Goal: Task Accomplishment & Management: Complete application form

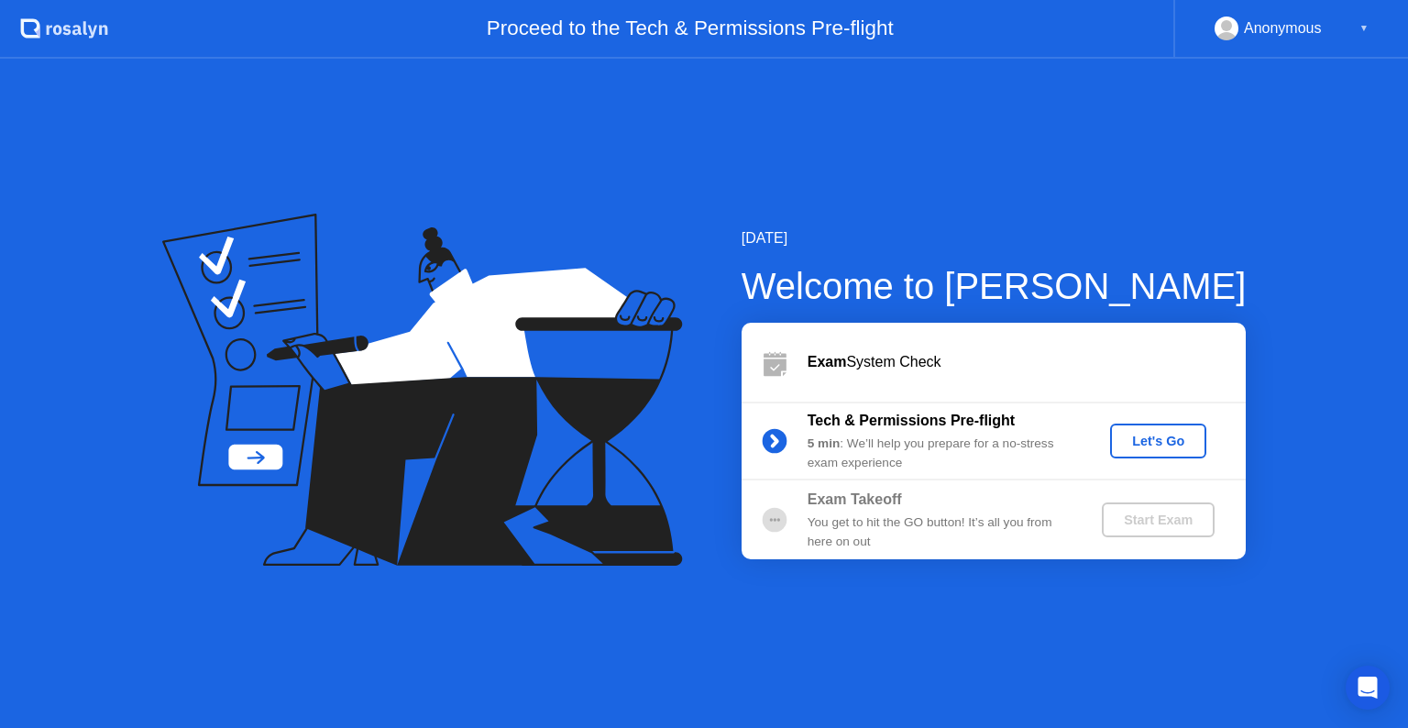
click at [1153, 452] on button "Let's Go" at bounding box center [1158, 440] width 96 height 35
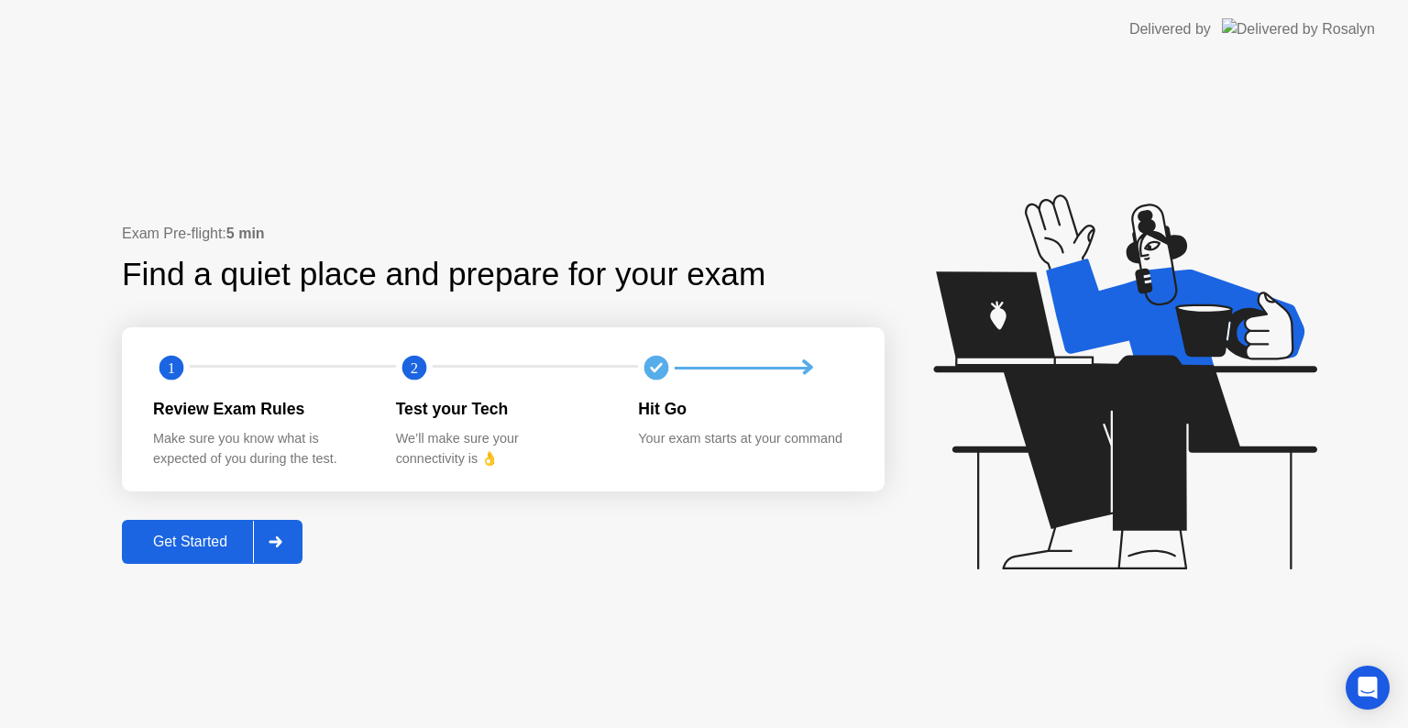
click at [198, 540] on div "Get Started" at bounding box center [190, 541] width 126 height 16
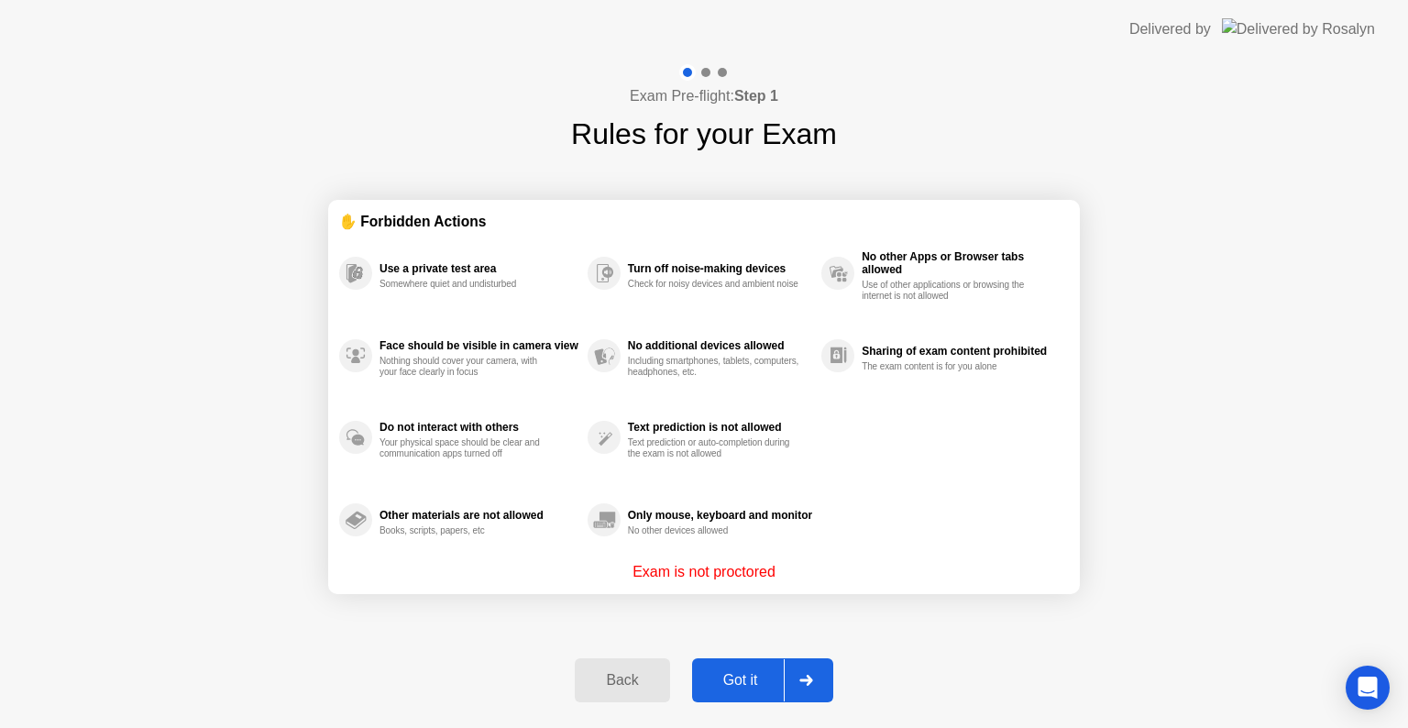
click at [744, 686] on div "Got it" at bounding box center [740, 680] width 86 height 16
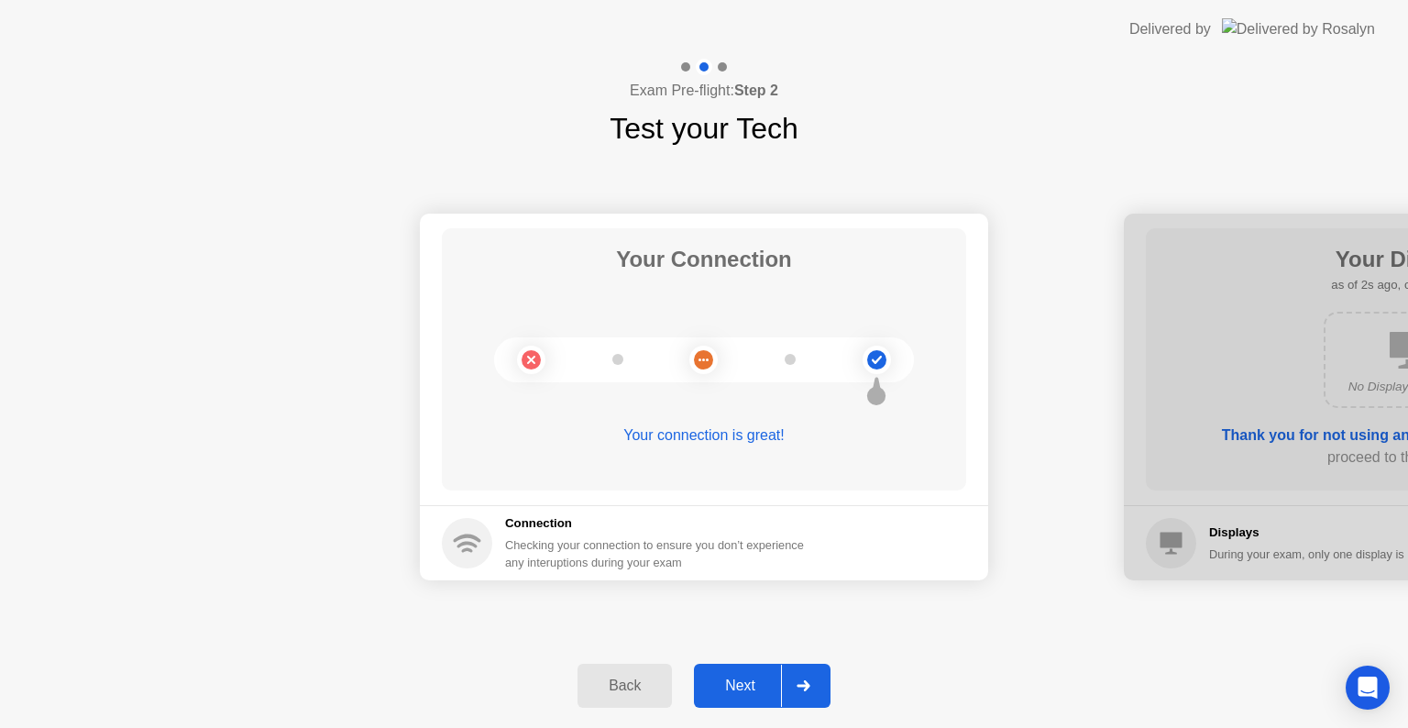
click at [749, 693] on div "Next" at bounding box center [740, 685] width 82 height 16
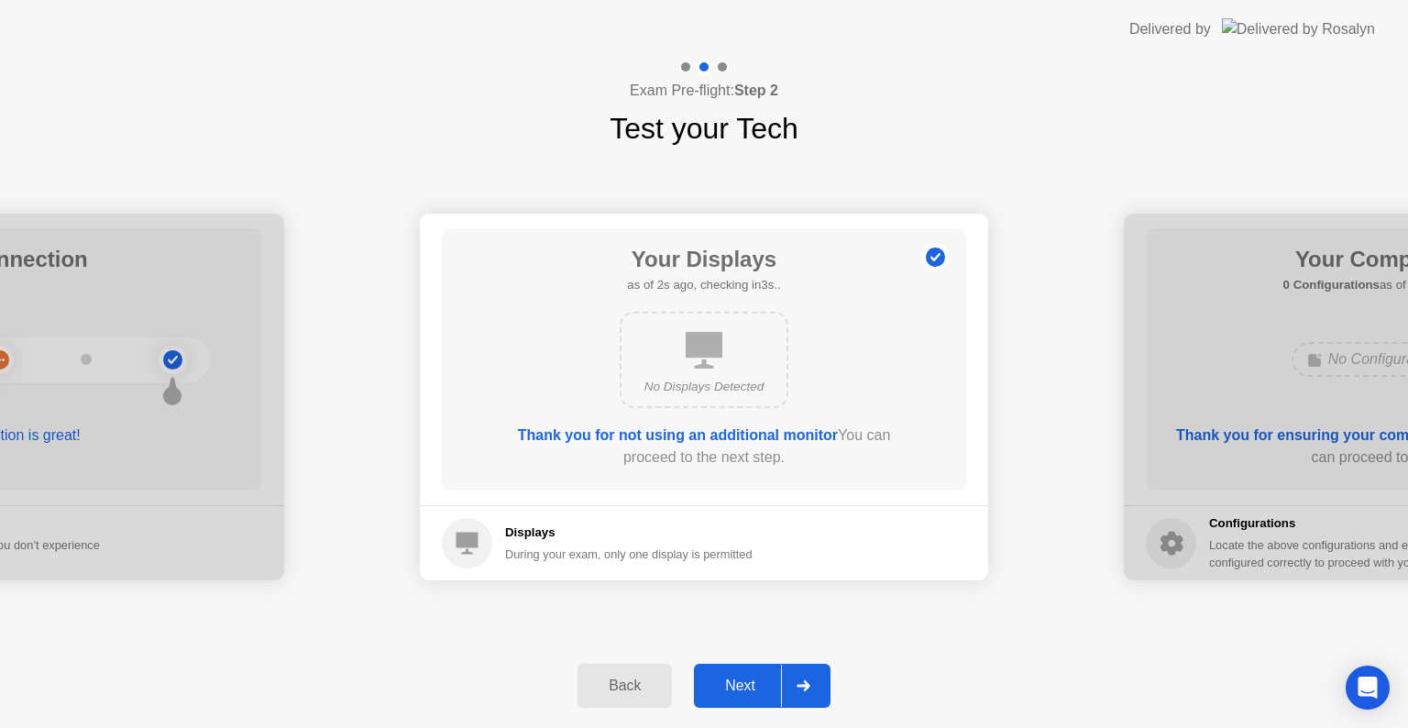
click at [749, 693] on div "Next" at bounding box center [740, 685] width 82 height 16
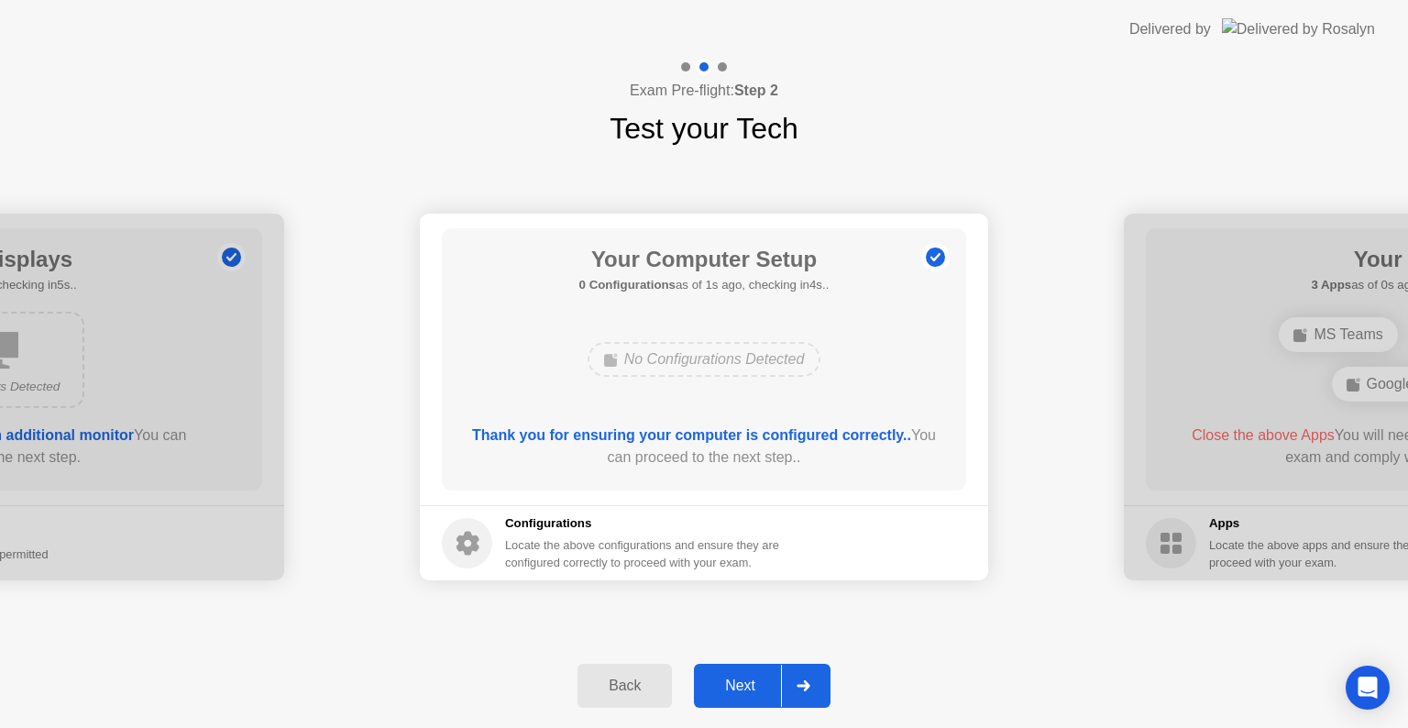
click at [749, 693] on div "Next" at bounding box center [740, 685] width 82 height 16
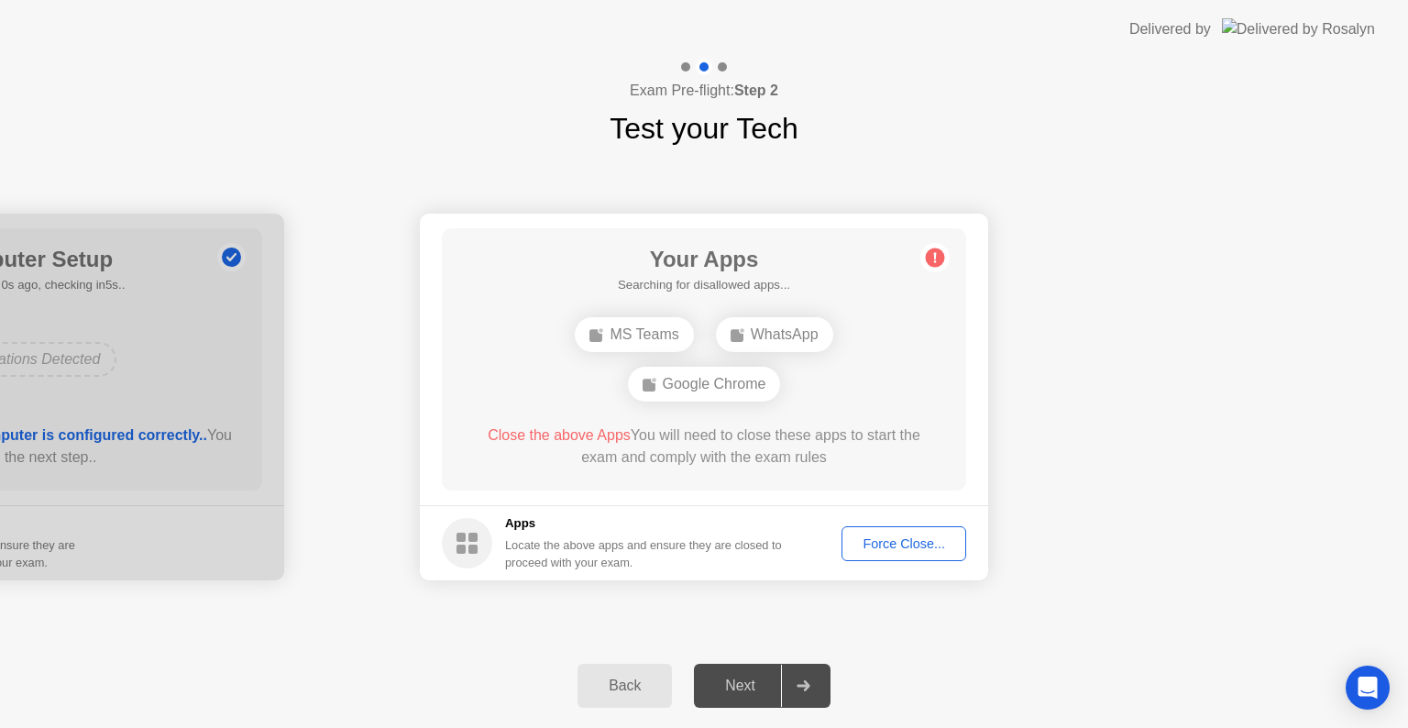
click at [905, 544] on div "Force Close..." at bounding box center [904, 543] width 112 height 15
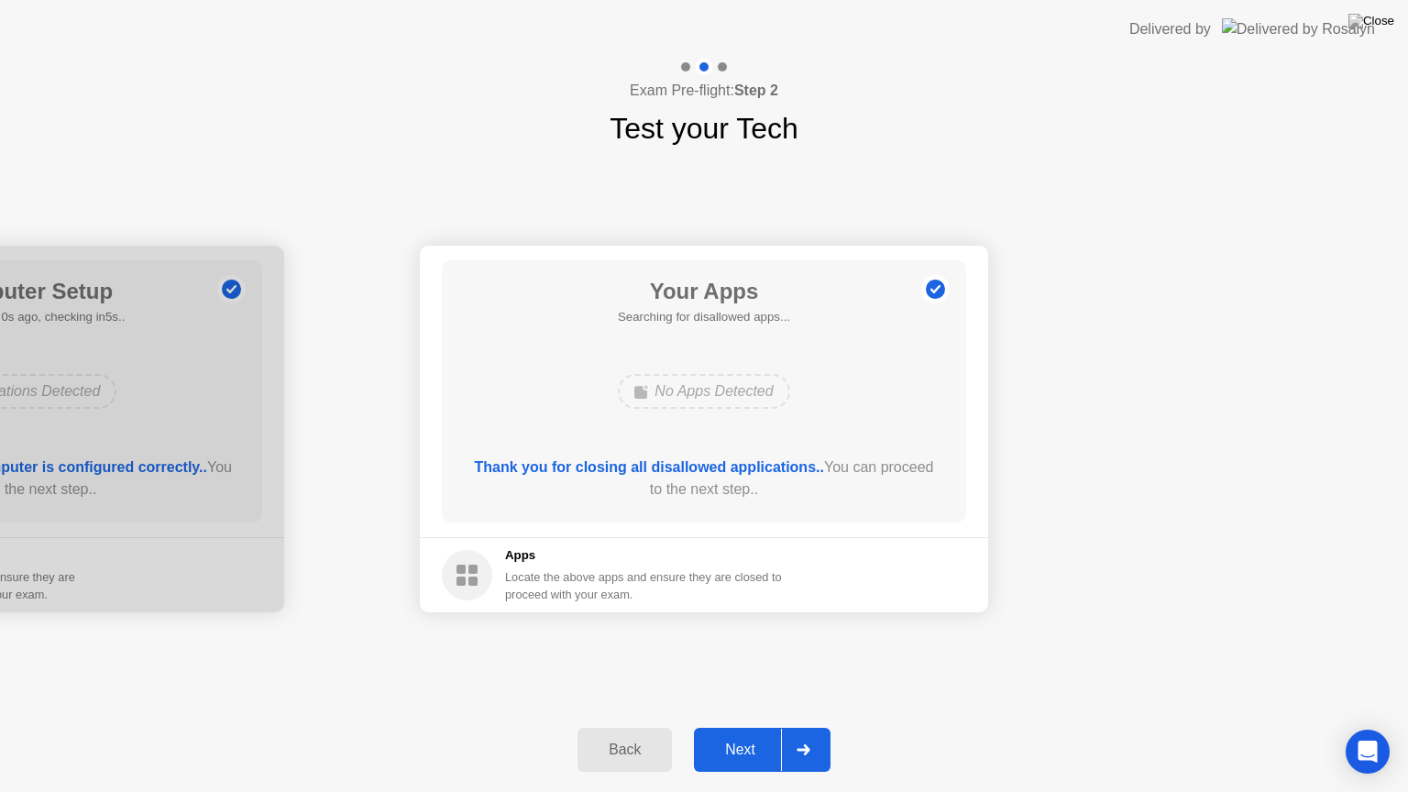
click at [725, 727] on div "Next" at bounding box center [740, 749] width 82 height 16
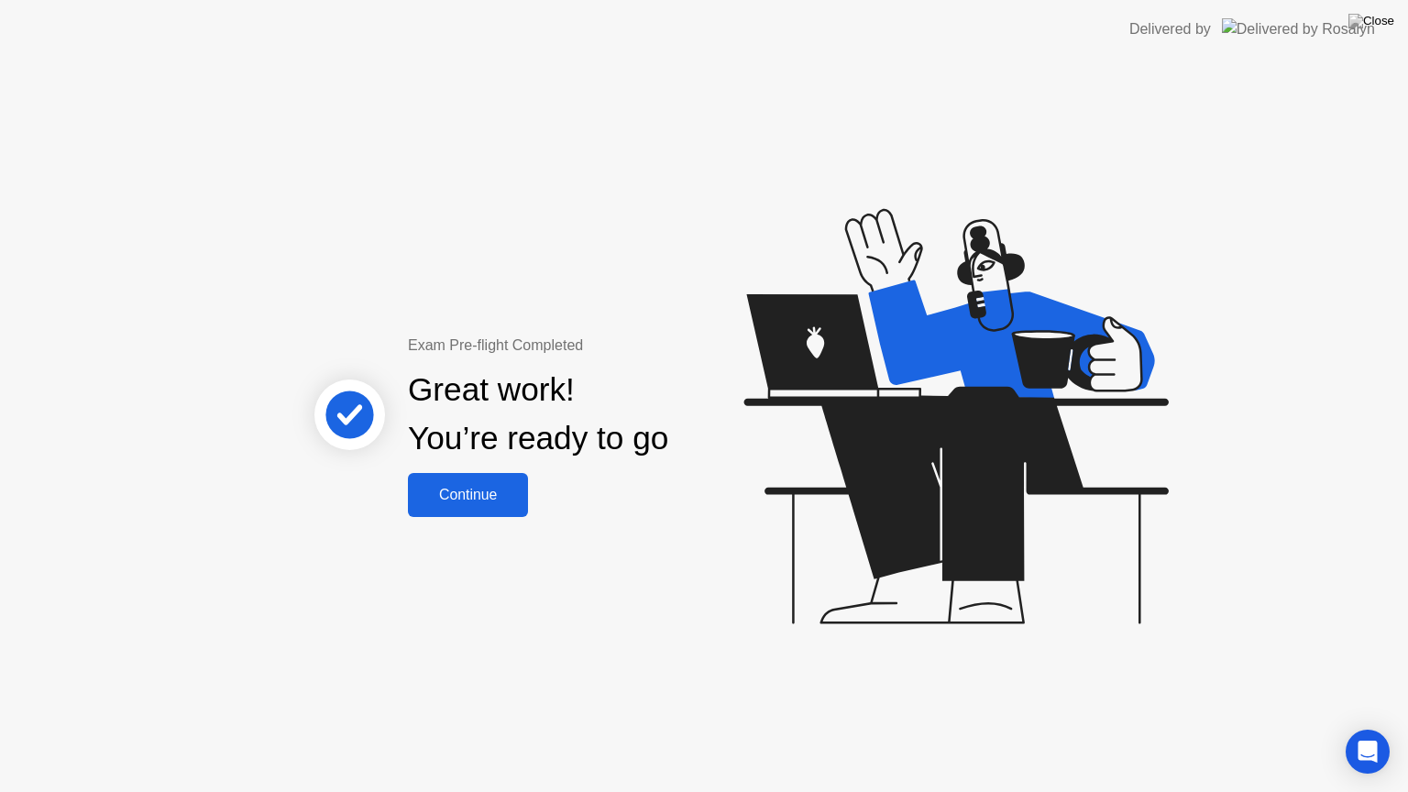
click at [488, 499] on div "Continue" at bounding box center [467, 495] width 109 height 16
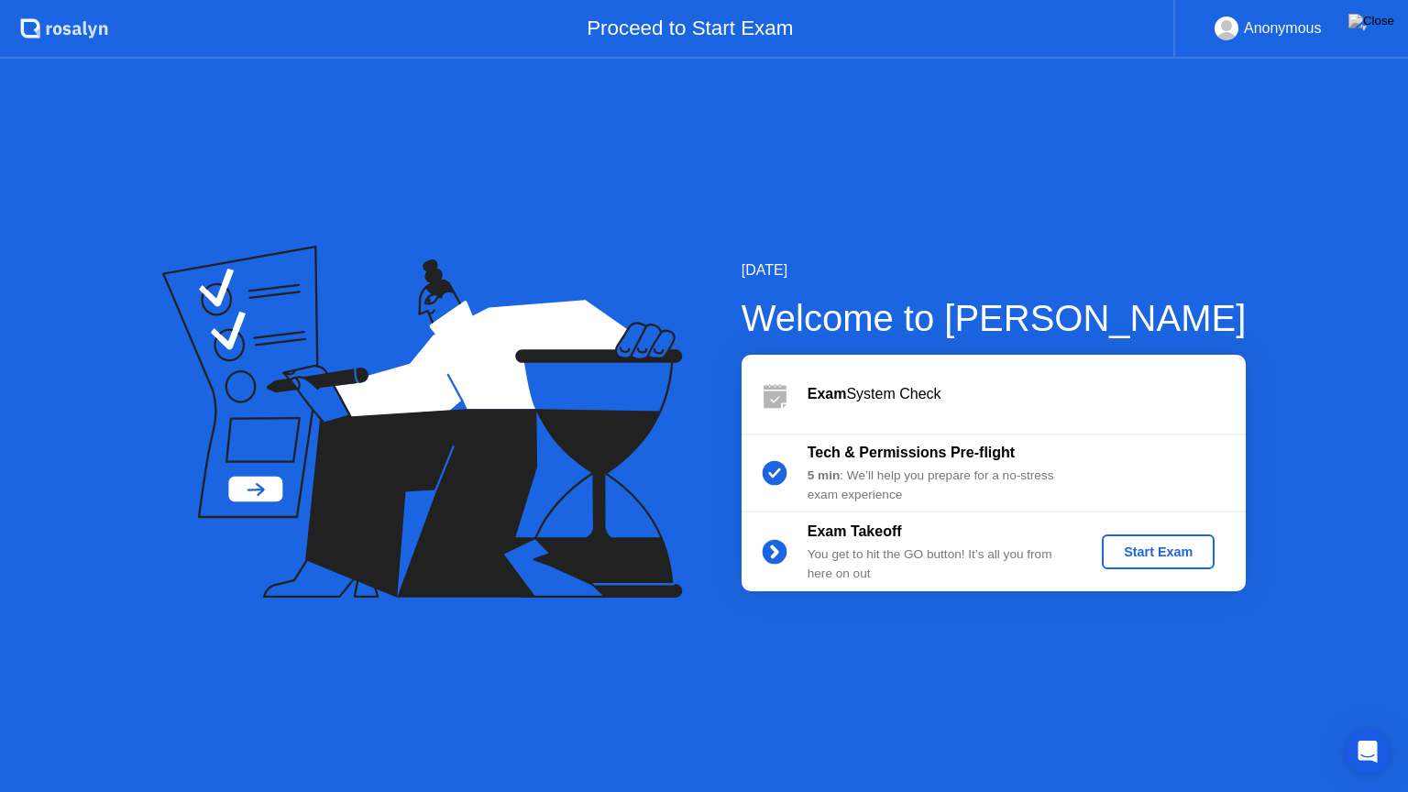
click at [1160, 559] on div "Start Exam" at bounding box center [1158, 551] width 98 height 15
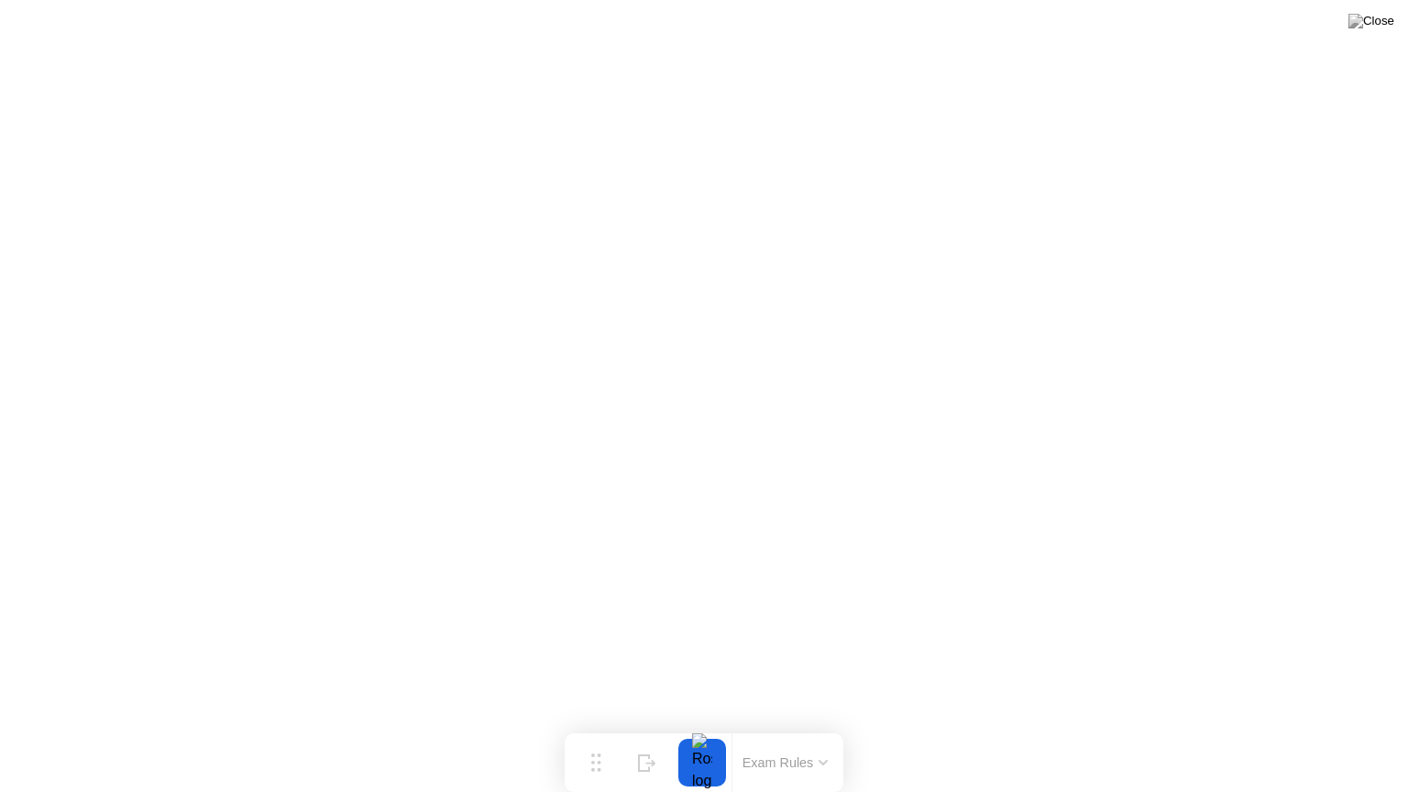
click at [776, 727] on button "Exam Rules" at bounding box center [785, 762] width 97 height 16
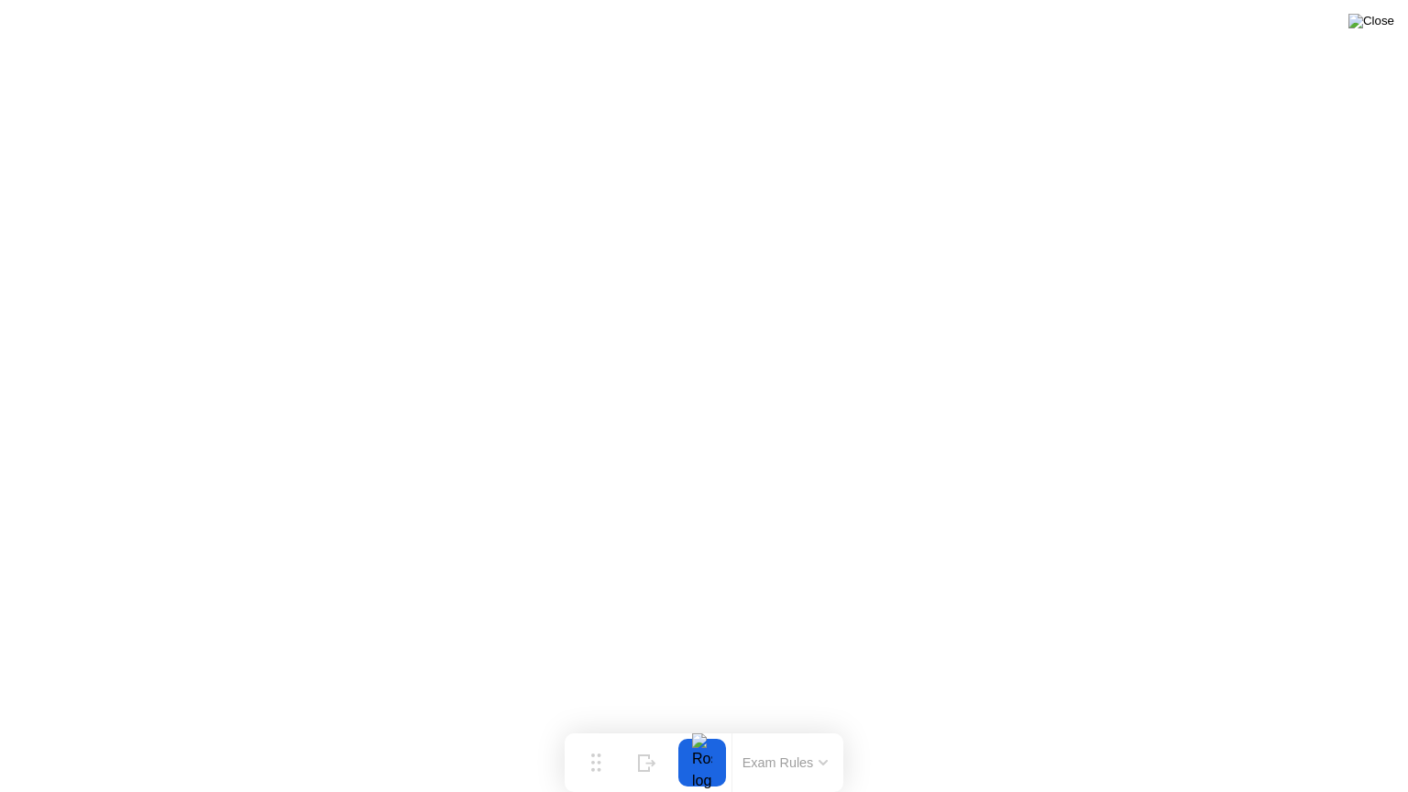
click at [1388, 22] on img at bounding box center [1371, 21] width 46 height 15
click at [693, 727] on div at bounding box center [702, 763] width 38 height 48
click at [809, 727] on button "Exam Rules" at bounding box center [785, 762] width 97 height 16
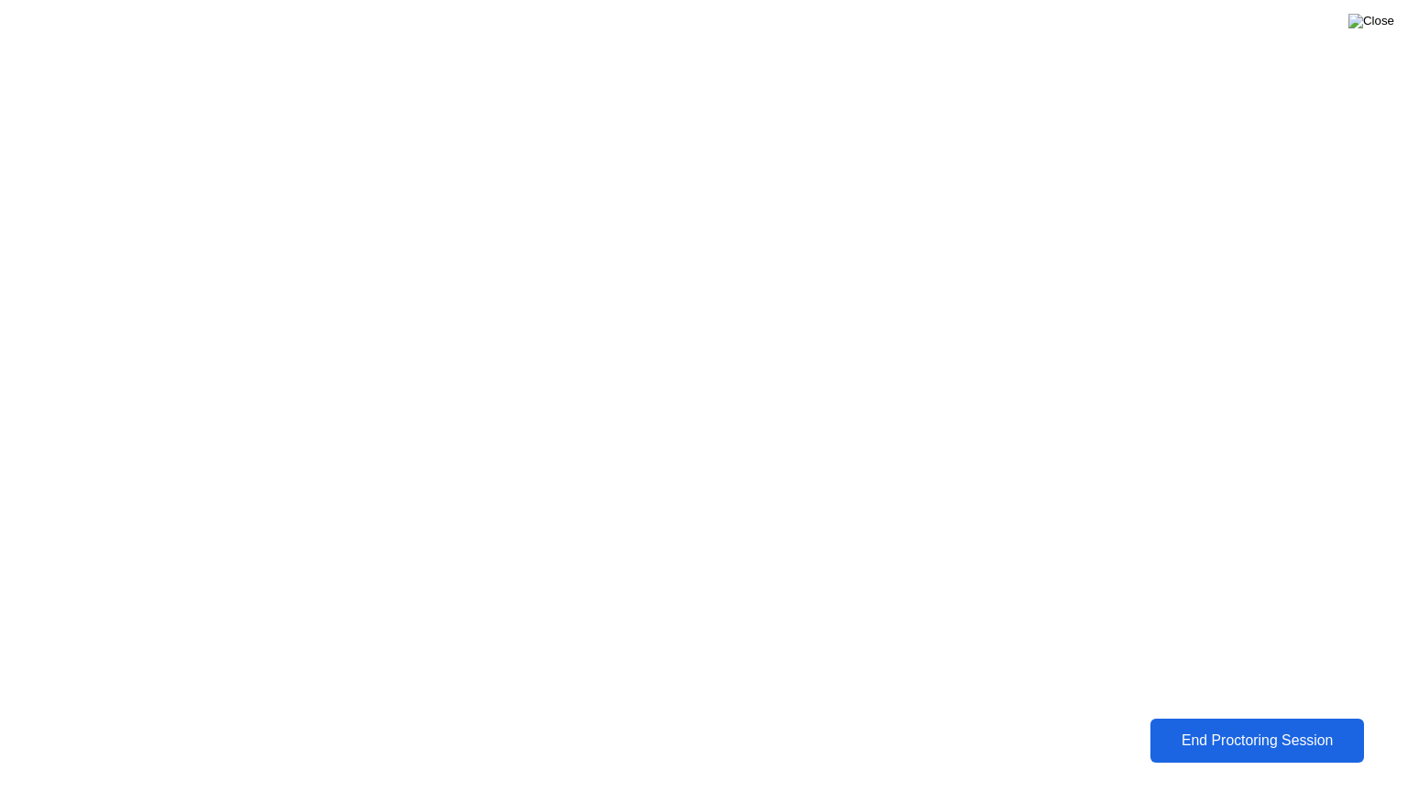
click at [1385, 23] on img at bounding box center [1371, 21] width 46 height 15
click at [1214, 727] on div "End Proctoring Session" at bounding box center [1257, 740] width 203 height 16
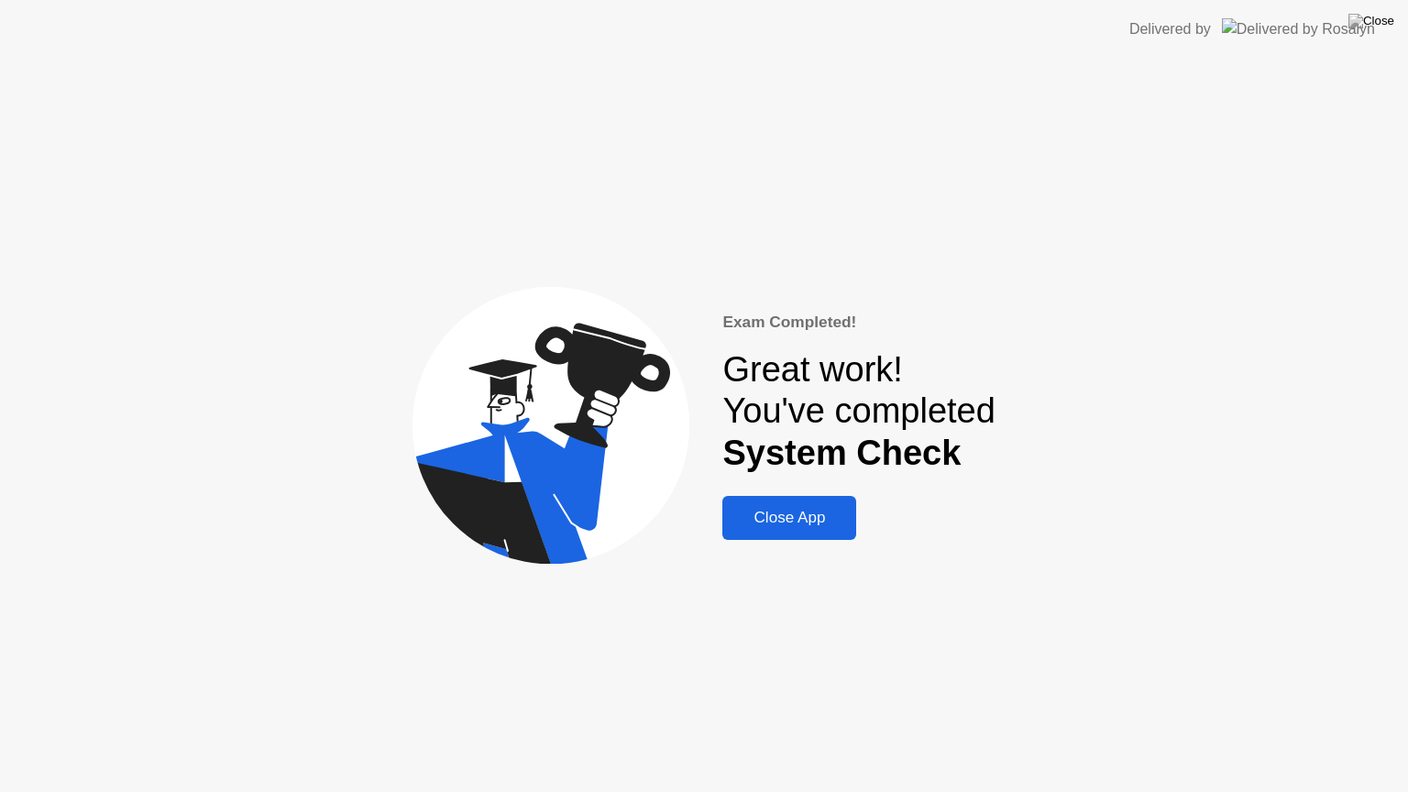
click at [786, 521] on div "Close App" at bounding box center [789, 518] width 123 height 18
